Goal: Use online tool/utility: Use online tool/utility

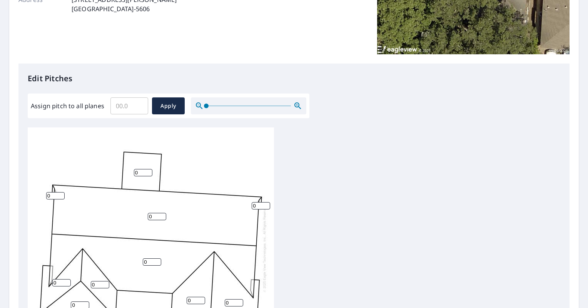
scroll to position [224, 0]
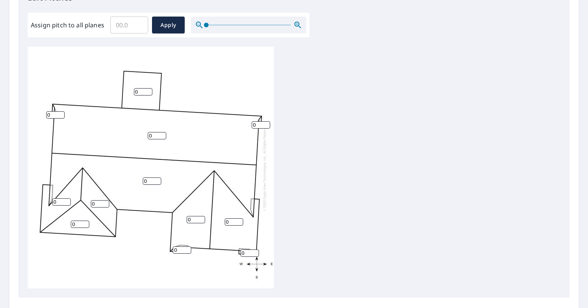
click at [125, 23] on input "Assign pitch to all planes" at bounding box center [129, 25] width 38 height 22
type input "5"
click at [163, 26] on span "Apply" at bounding box center [168, 25] width 20 height 10
type input "5"
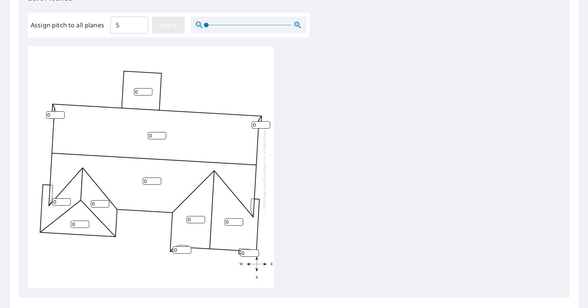
type input "5"
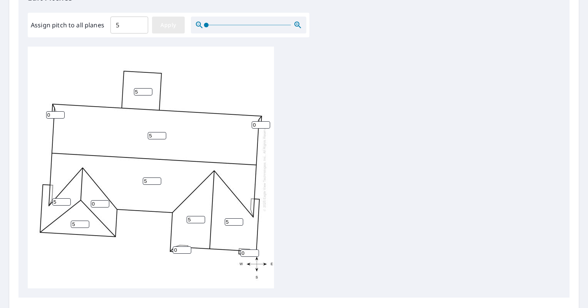
type input "5"
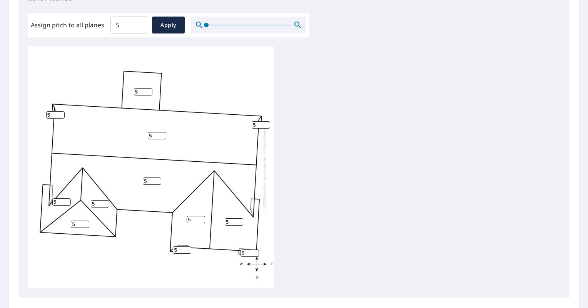
click at [144, 91] on input "5" at bounding box center [143, 91] width 18 height 7
type input "0"
click at [201, 89] on div "5 5 5 5 0 5 5 5 5 5 5 5" at bounding box center [151, 168] width 246 height 242
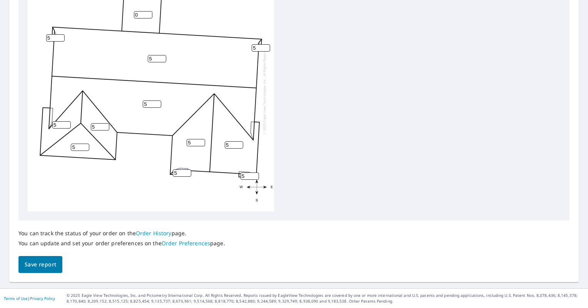
scroll to position [8, 0]
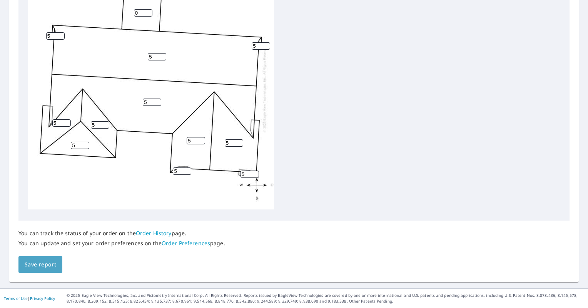
click at [44, 263] on span "Save report" at bounding box center [41, 265] width 32 height 10
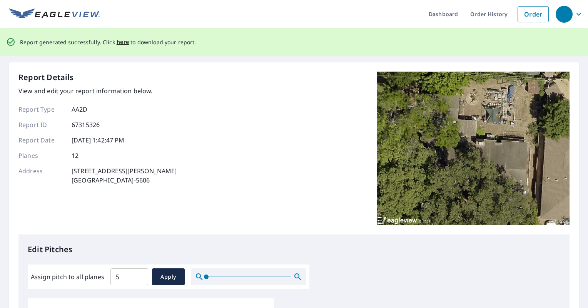
scroll to position [0, 0]
click at [117, 42] on span "here" at bounding box center [123, 42] width 13 height 10
